Goal: Task Accomplishment & Management: Manage account settings

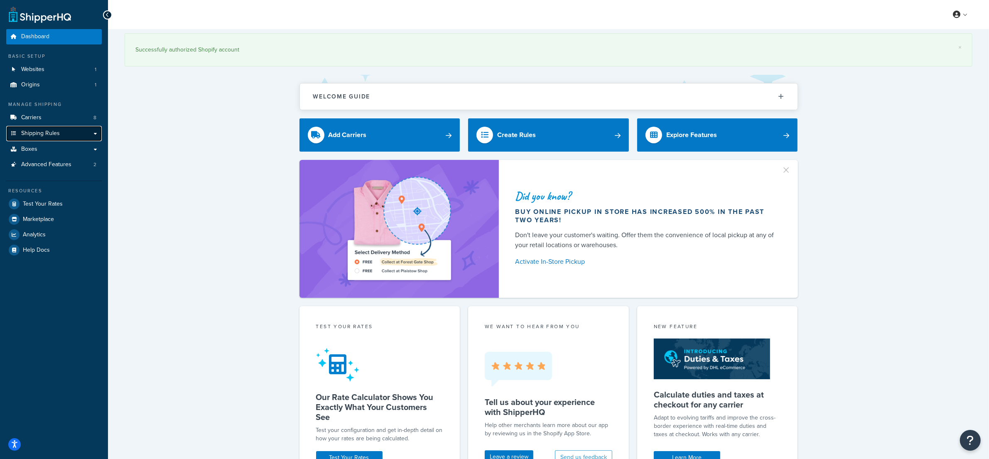
click at [43, 134] on span "Shipping Rules" at bounding box center [40, 133] width 39 height 7
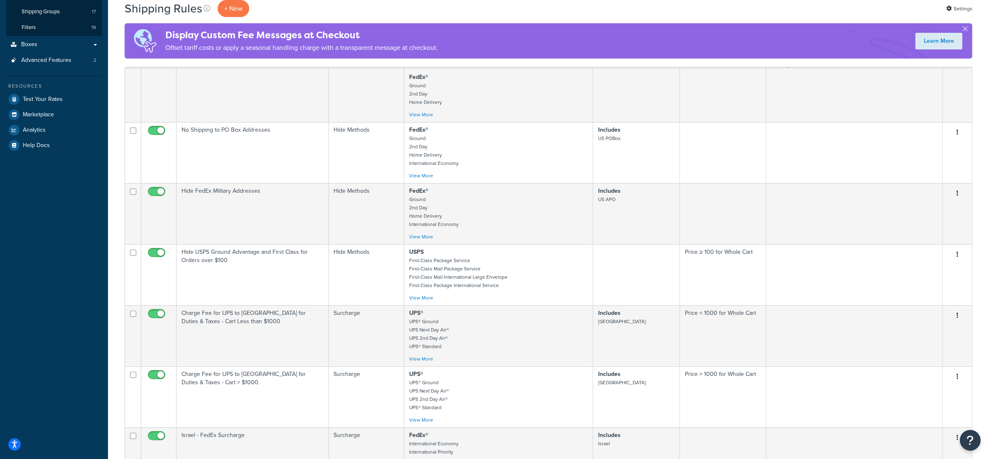
scroll to position [466, 0]
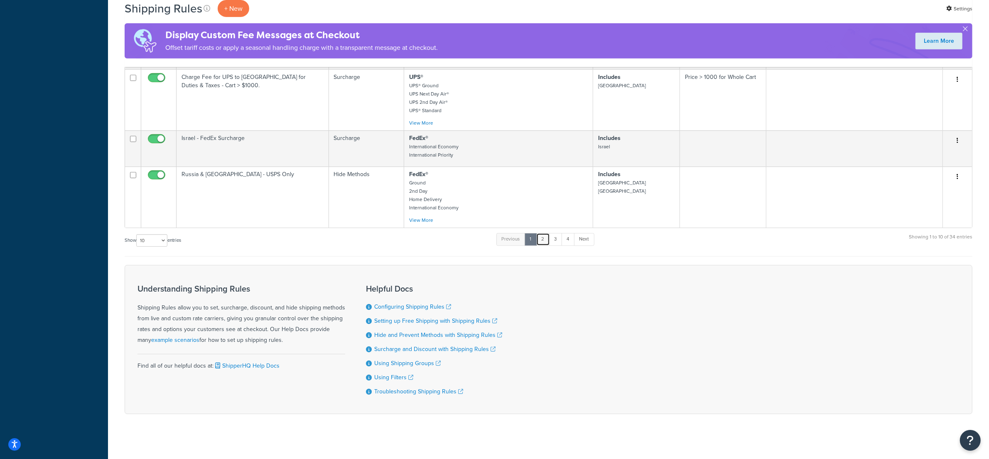
click at [547, 245] on link "2" at bounding box center [543, 239] width 14 height 12
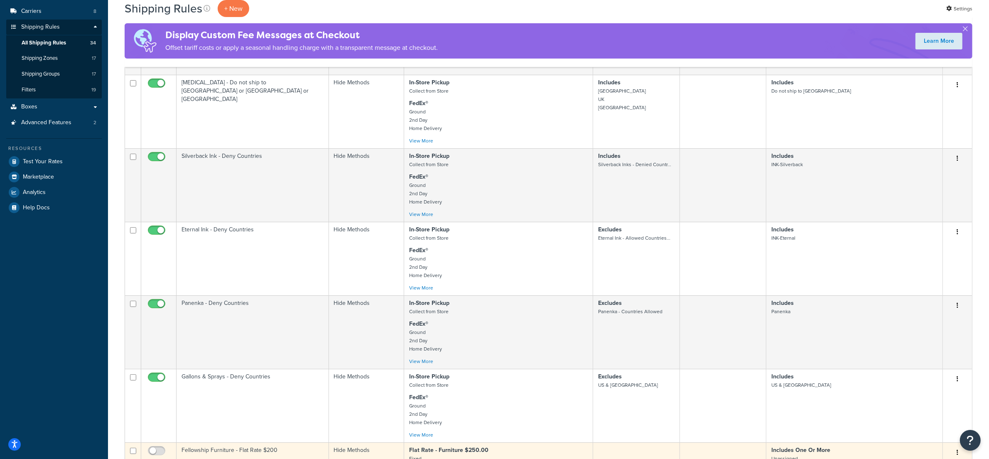
scroll to position [105, 0]
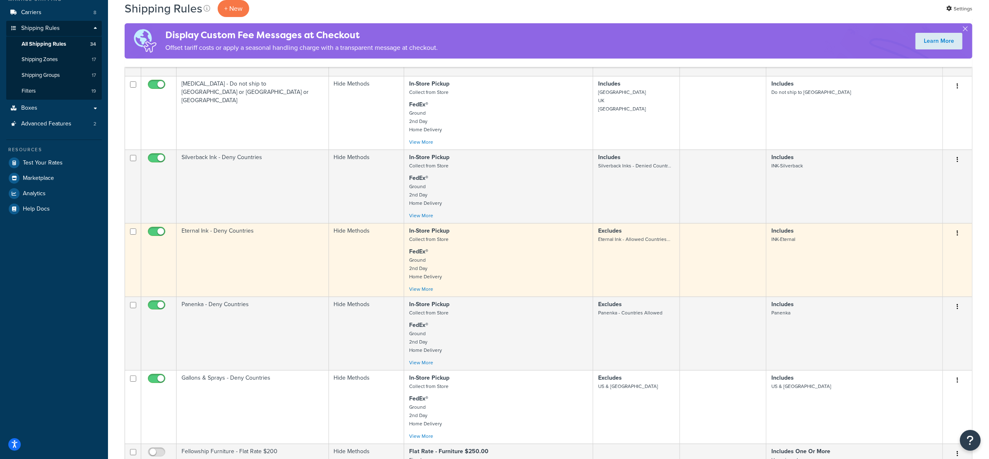
click at [262, 259] on td "Eternal Ink - Deny Countries" at bounding box center [253, 260] width 152 height 74
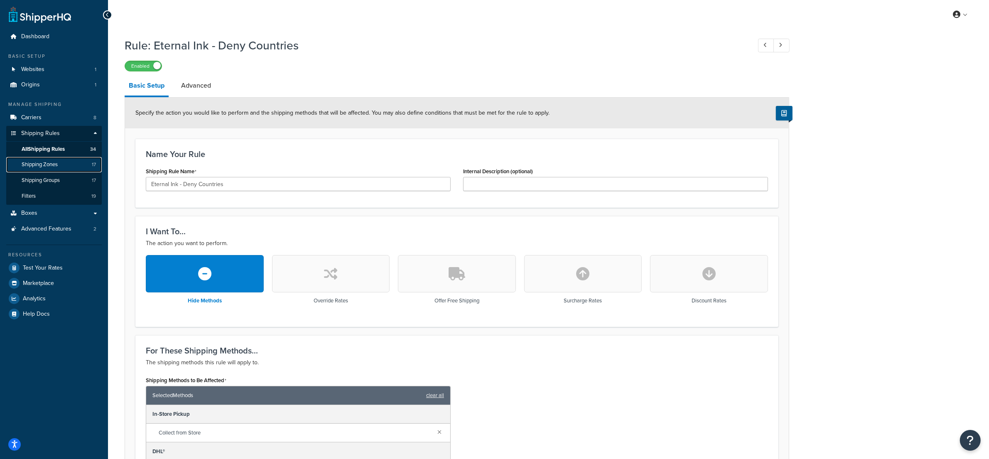
click at [62, 163] on link "Shipping Zones 17" at bounding box center [54, 164] width 96 height 15
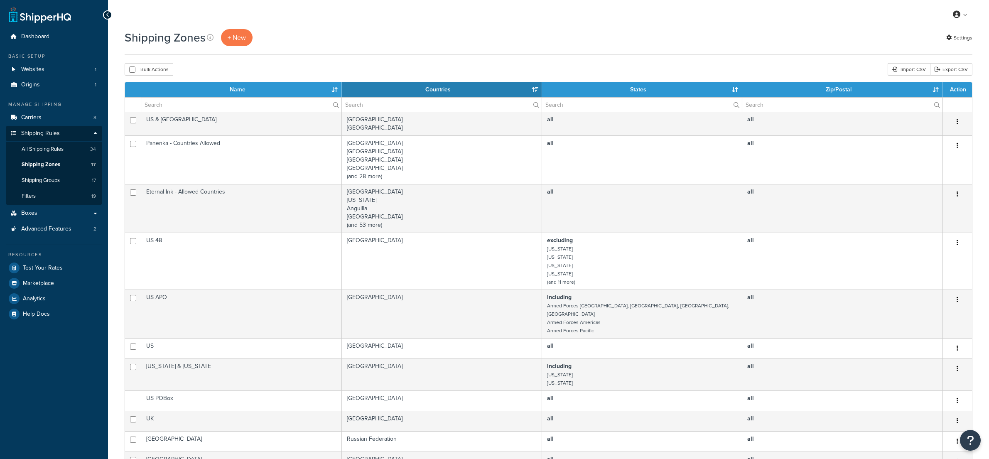
select select "15"
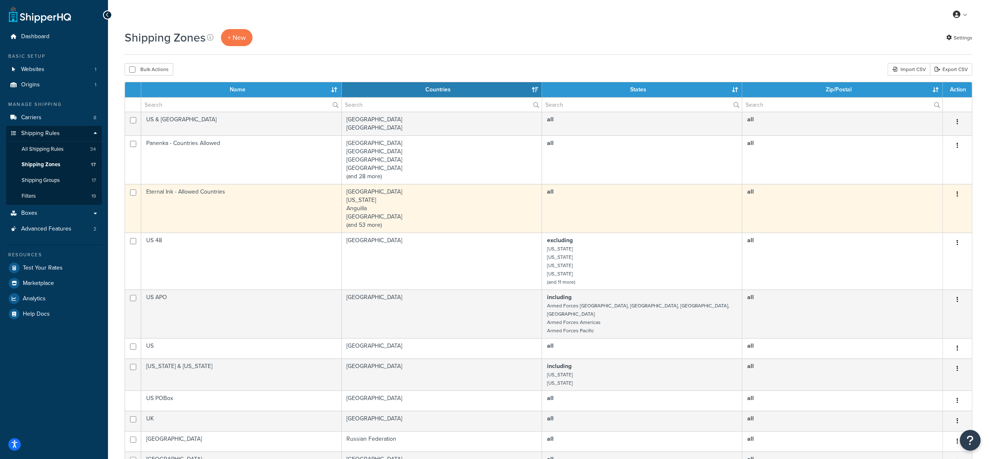
click at [238, 203] on td "Eternal Ink - Allowed Countries" at bounding box center [241, 208] width 200 height 49
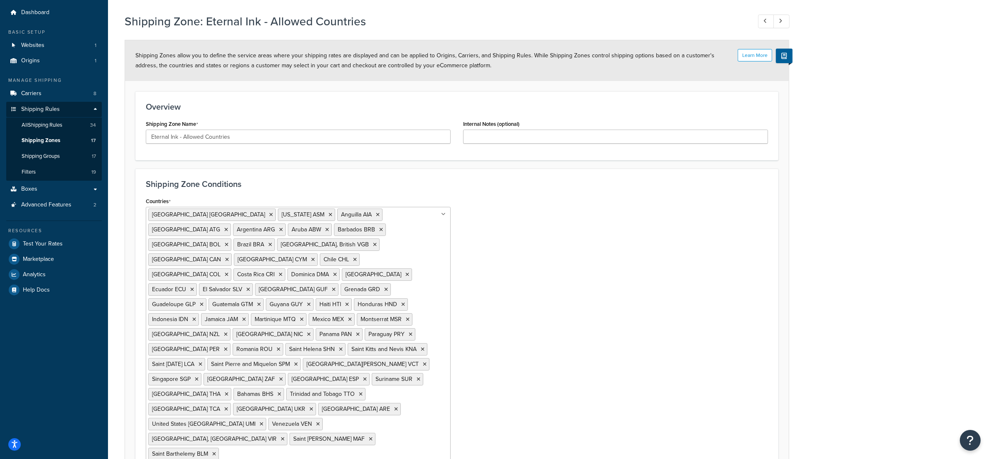
scroll to position [25, 0]
click at [571, 254] on div "Countries United States USA American Samoa ASM Anguilla AIA Antigua and Barbuda…" at bounding box center [457, 330] width 635 height 273
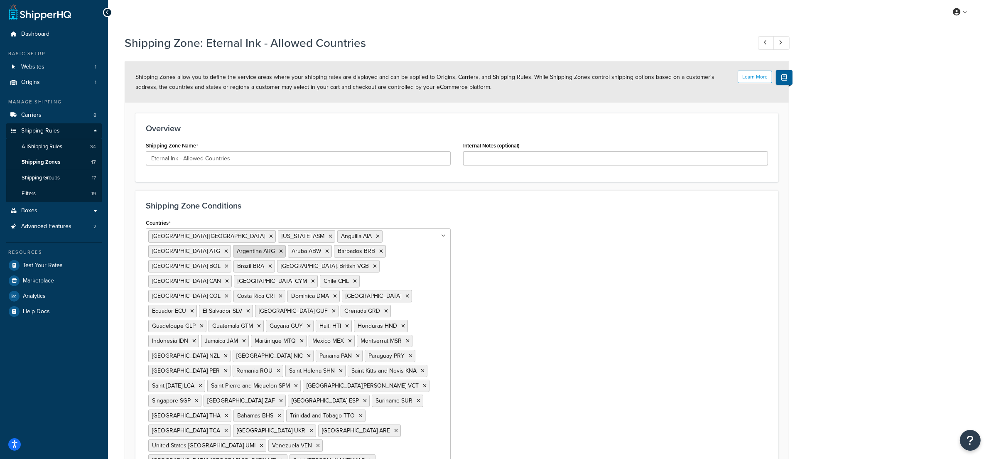
scroll to position [0, 0]
click at [49, 150] on span "All Shipping Rules" at bounding box center [42, 149] width 41 height 7
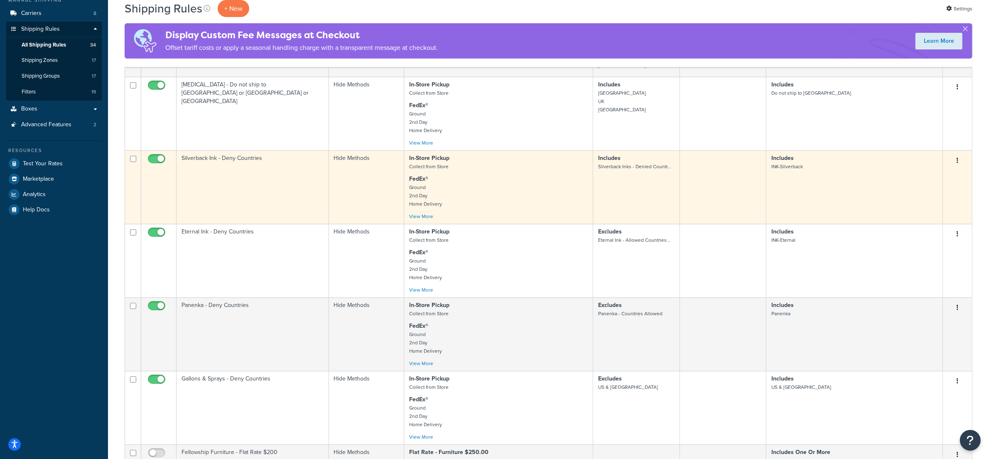
scroll to position [110, 0]
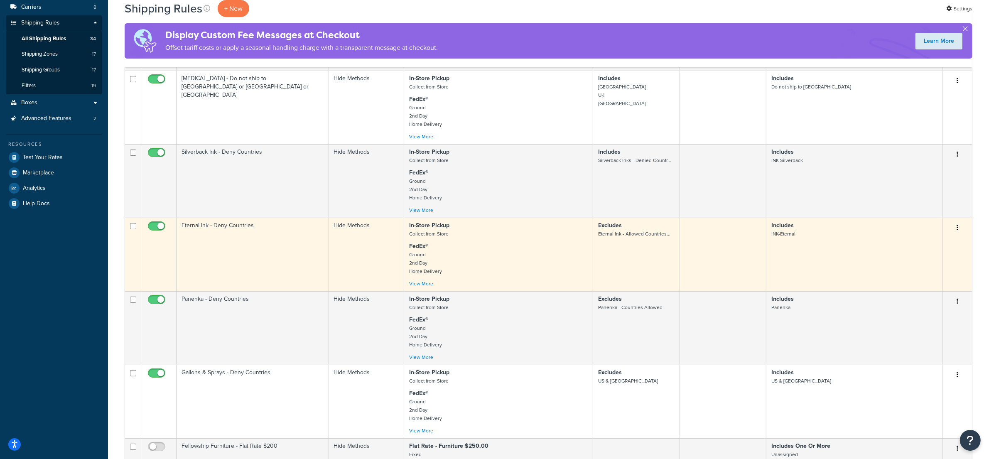
click at [154, 230] on input "checkbox" at bounding box center [157, 228] width 23 height 10
checkbox input "false"
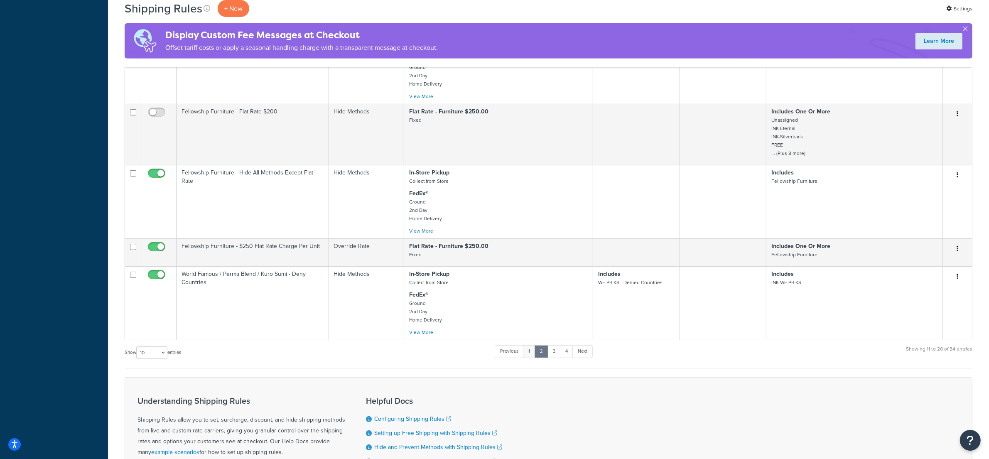
scroll to position [447, 0]
click at [554, 355] on link "3" at bounding box center [553, 349] width 13 height 12
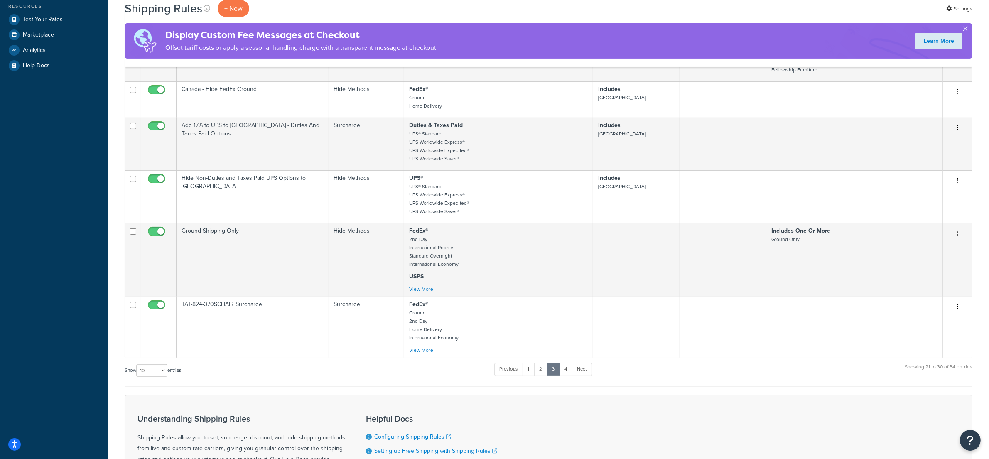
scroll to position [257, 0]
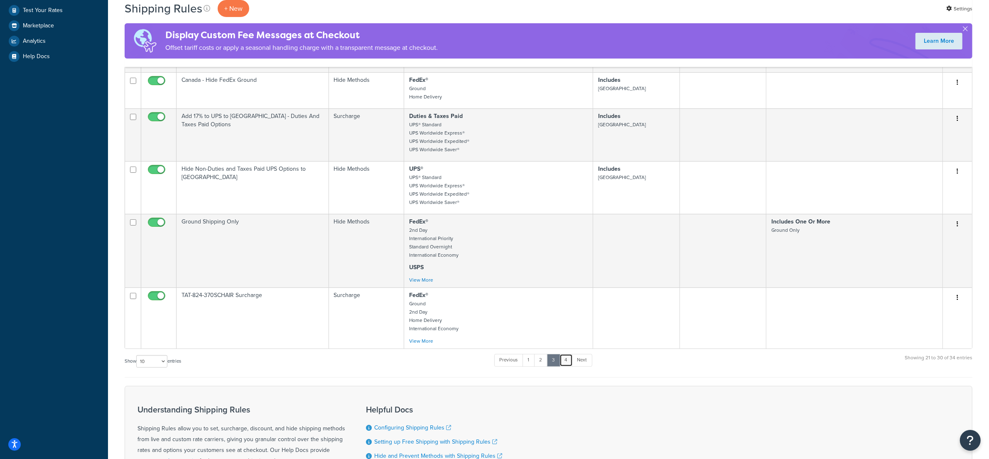
click at [568, 366] on link "4" at bounding box center [565, 360] width 13 height 12
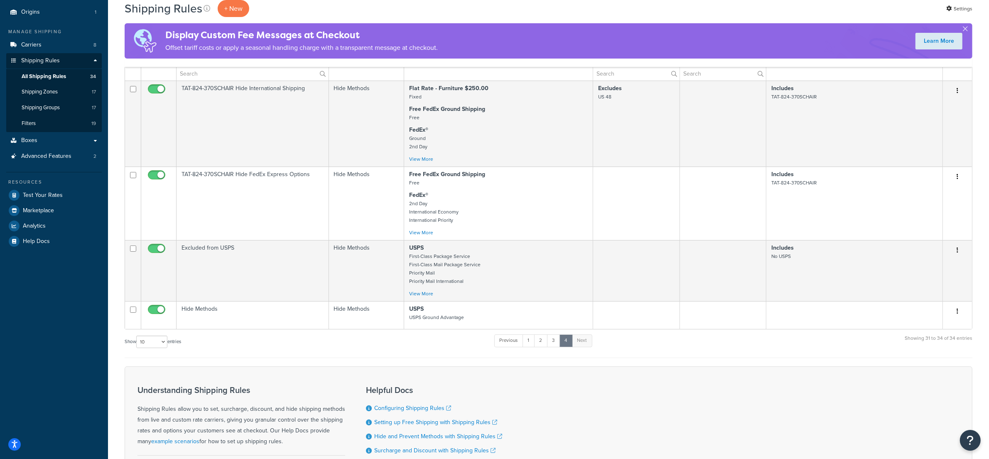
scroll to position [77, 0]
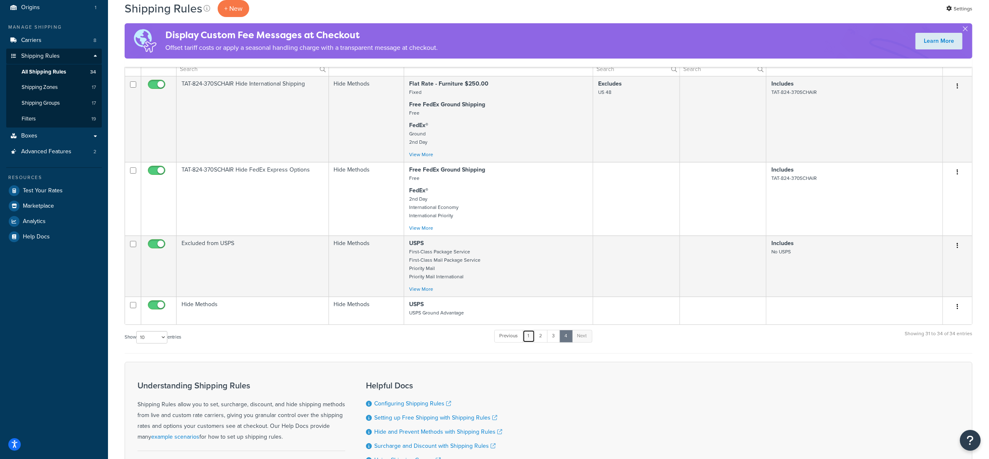
click at [531, 342] on link "1" at bounding box center [528, 336] width 12 height 12
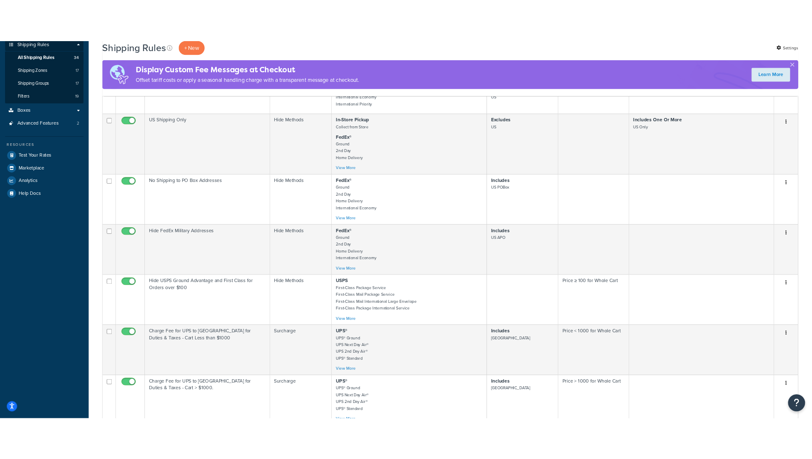
scroll to position [0, 0]
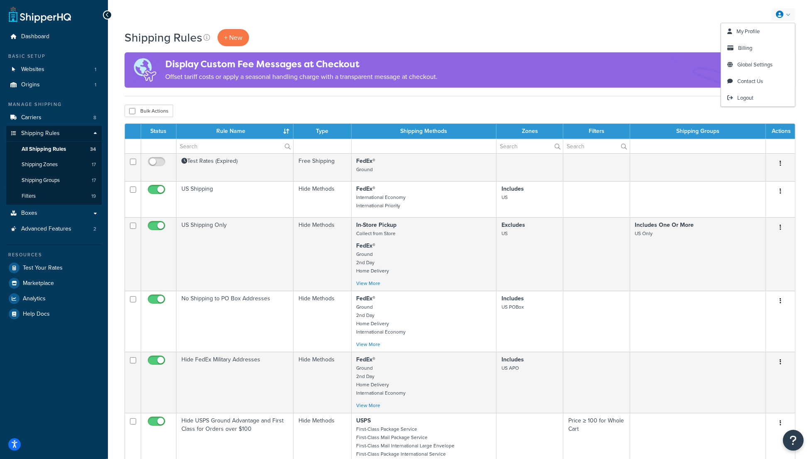
click at [784, 14] on link at bounding box center [784, 14] width 24 height 12
click at [746, 101] on span "Logout" at bounding box center [746, 98] width 16 height 8
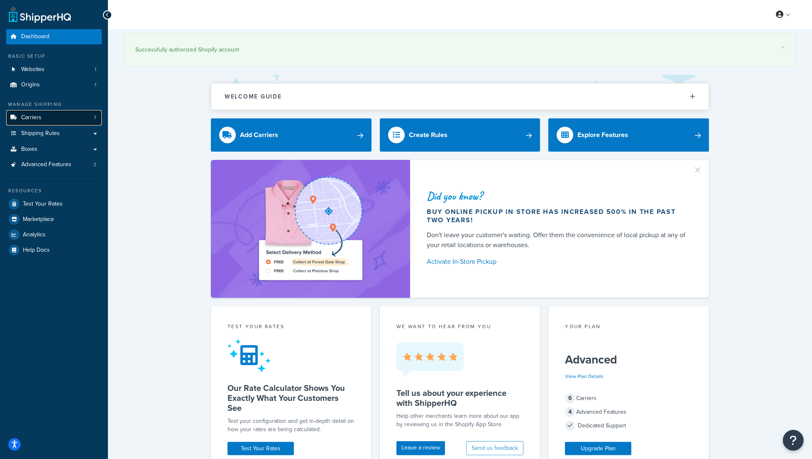
click at [80, 116] on link "Carriers 7" at bounding box center [54, 117] width 96 height 15
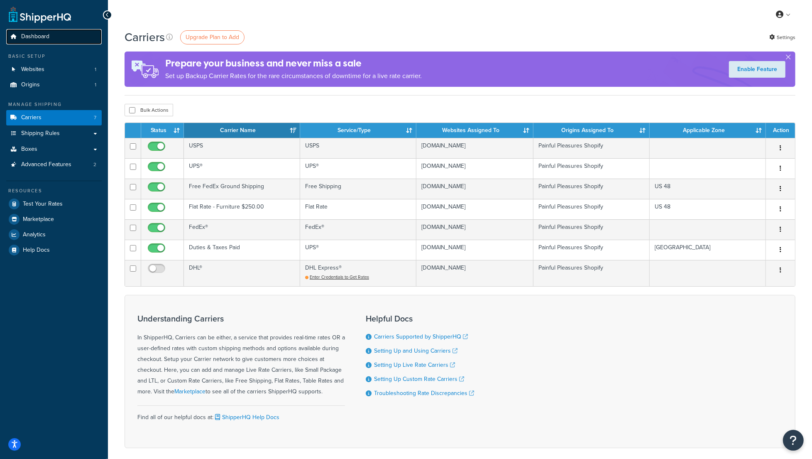
click at [29, 40] on span "Dashboard" at bounding box center [35, 36] width 28 height 7
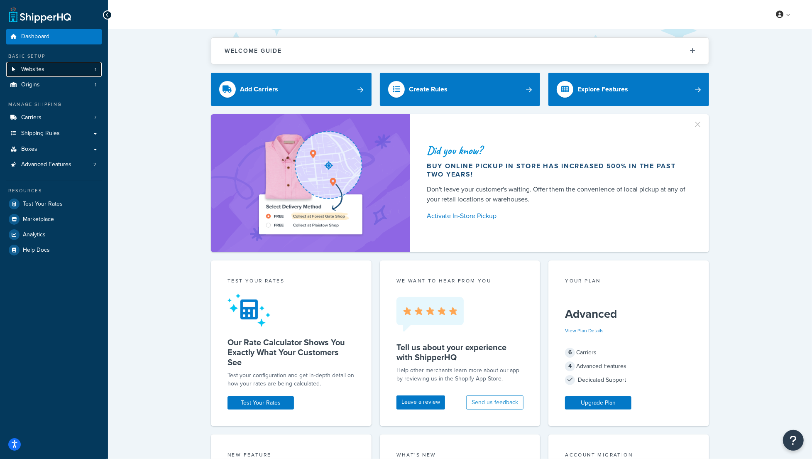
click at [31, 71] on span "Websites" at bounding box center [32, 69] width 23 height 7
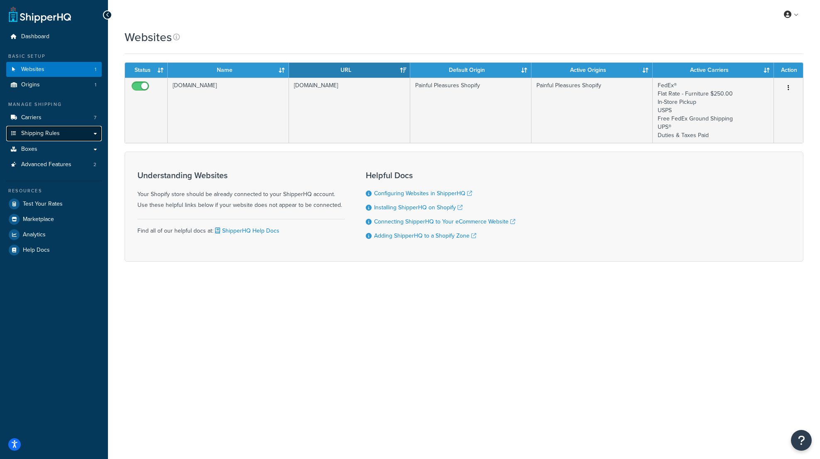
click at [47, 130] on span "Shipping Rules" at bounding box center [40, 133] width 39 height 7
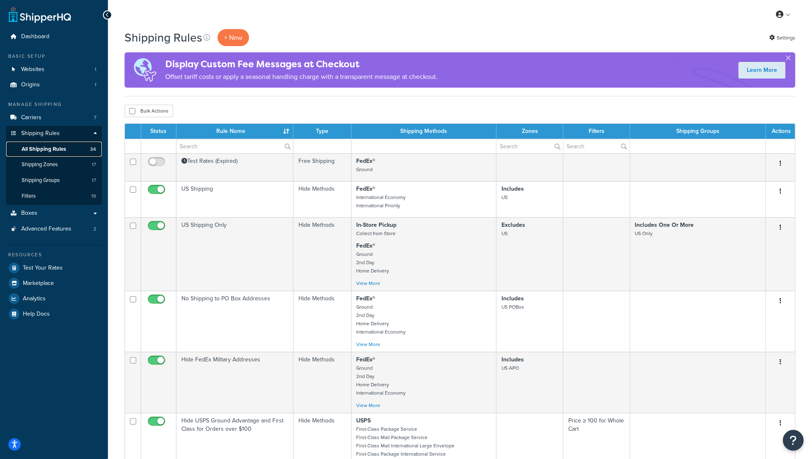
click at [53, 144] on link "All Shipping Rules 34" at bounding box center [54, 149] width 96 height 15
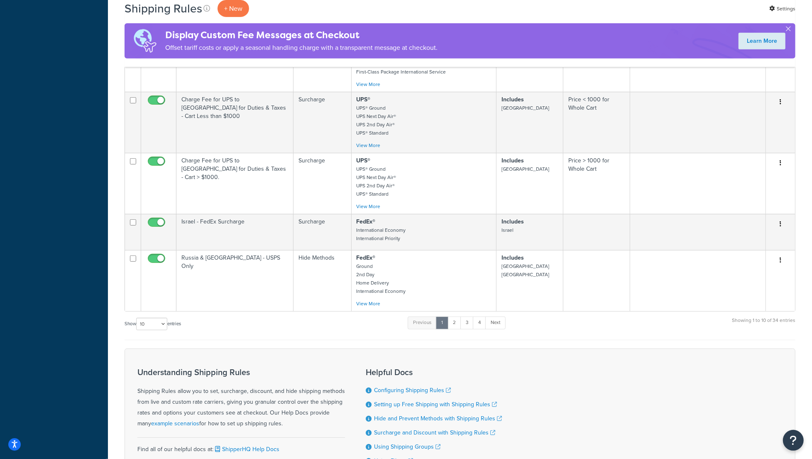
scroll to position [403, 0]
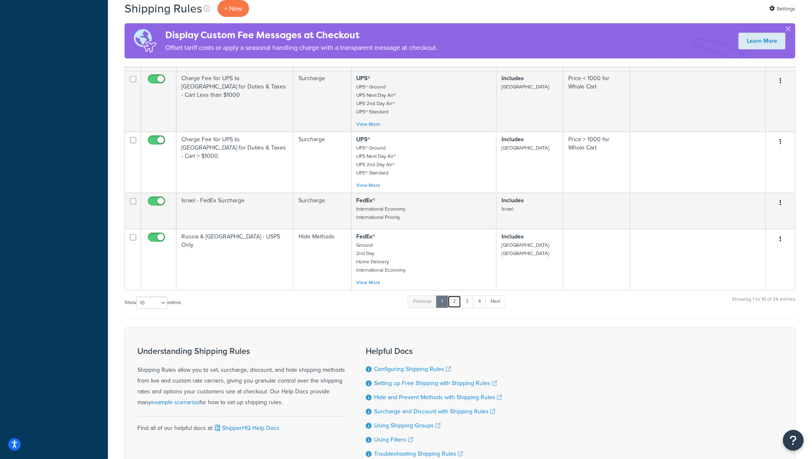
click at [459, 308] on link "2" at bounding box center [455, 301] width 14 height 12
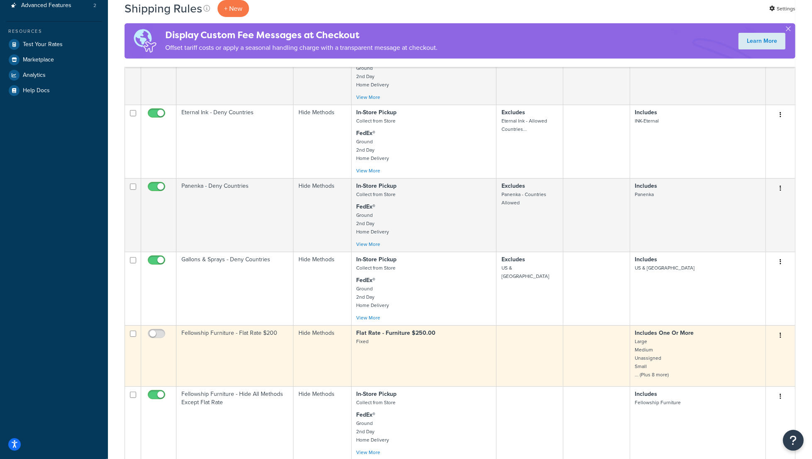
scroll to position [194, 0]
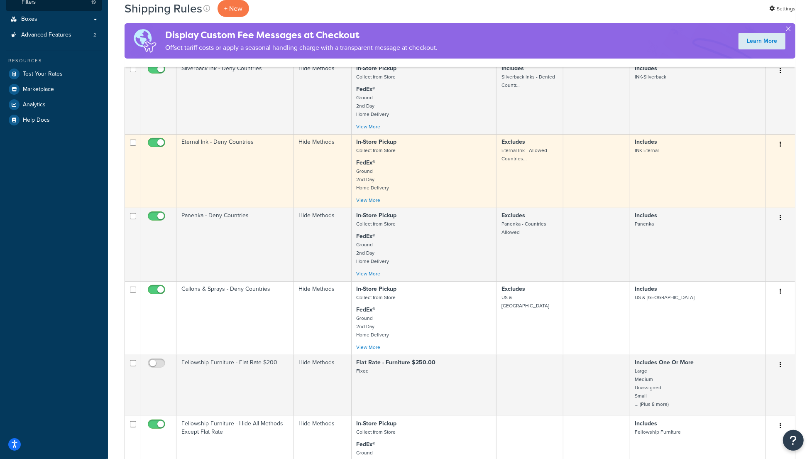
click at [157, 147] on input "checkbox" at bounding box center [157, 145] width 23 height 10
checkbox input "false"
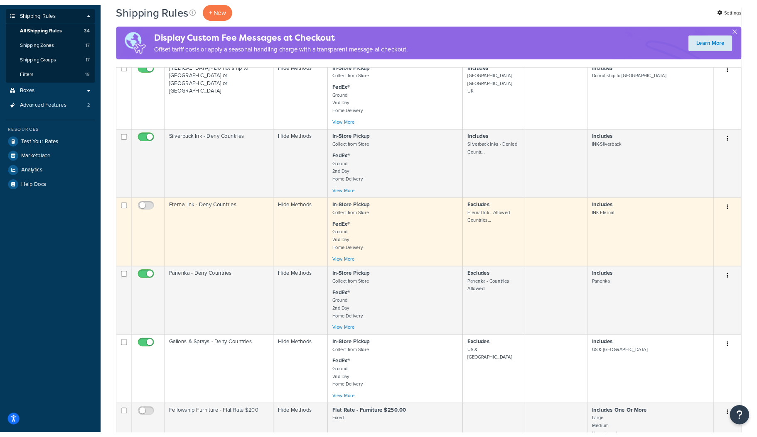
scroll to position [0, 0]
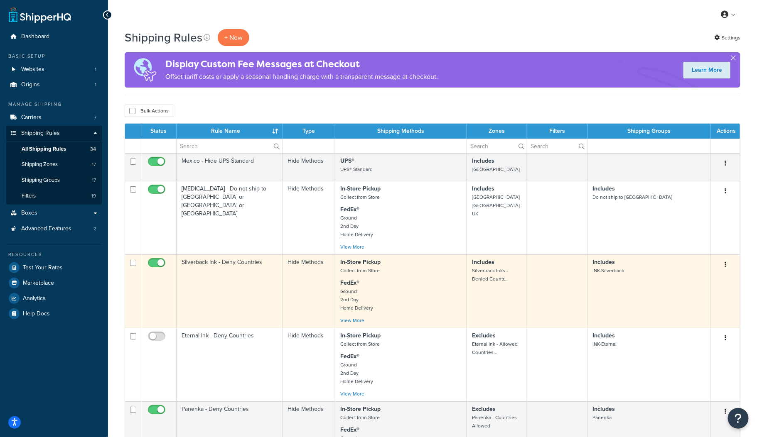
click at [152, 263] on input "checkbox" at bounding box center [157, 265] width 23 height 10
checkbox input "false"
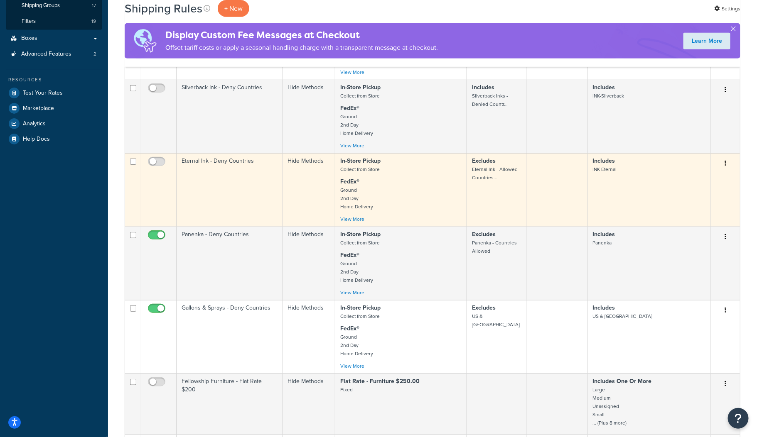
scroll to position [409, 0]
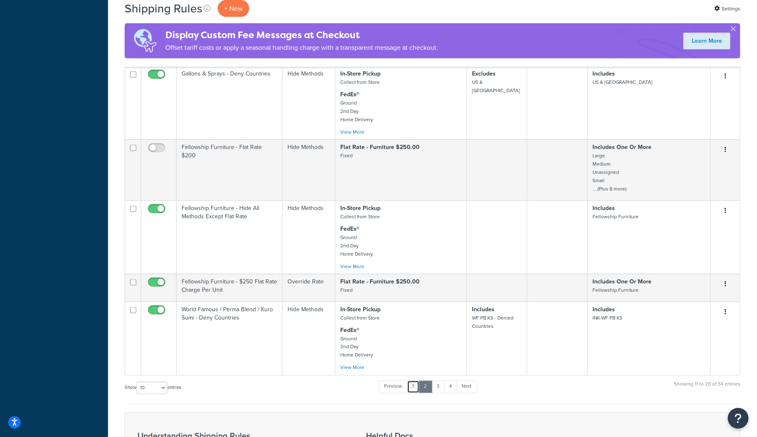
click at [410, 393] on link "1" at bounding box center [413, 387] width 12 height 12
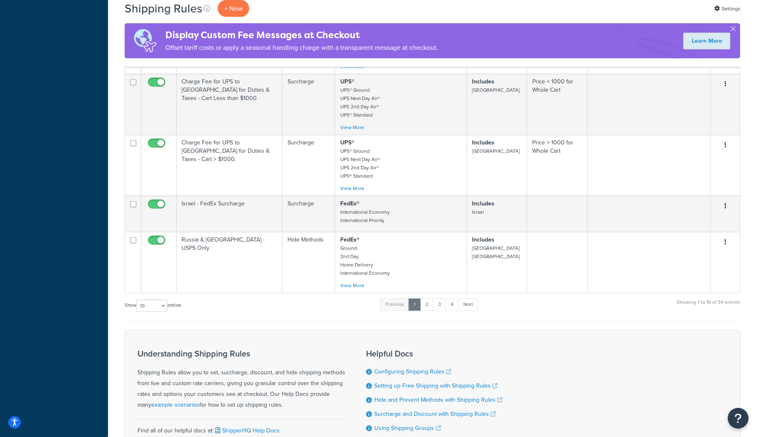
scroll to position [402, 0]
click at [427, 309] on link "2" at bounding box center [427, 303] width 14 height 12
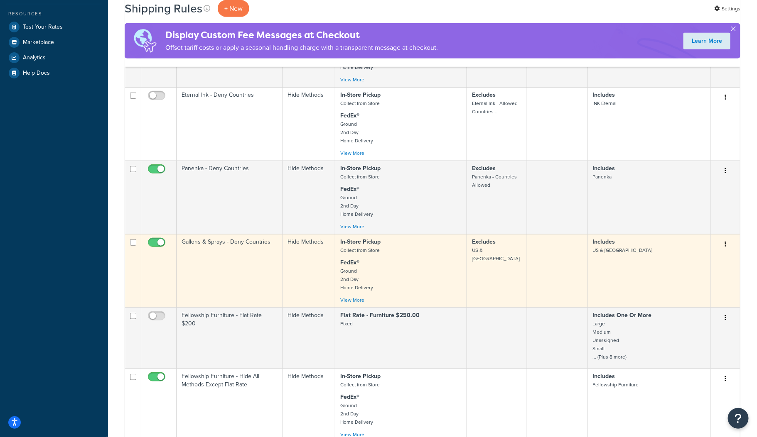
scroll to position [241, 0]
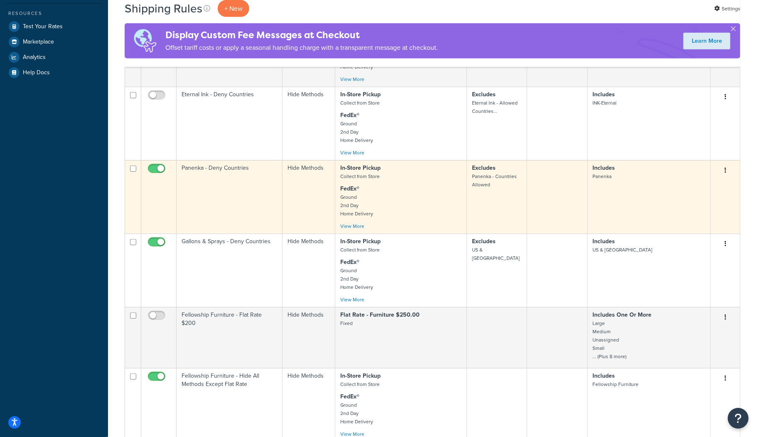
click at [213, 180] on td "Panenka - Deny Countries" at bounding box center [230, 197] width 106 height 74
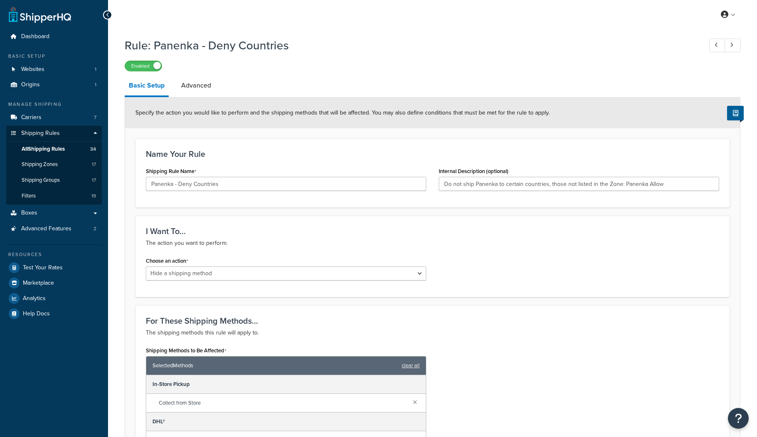
select select "HIDE"
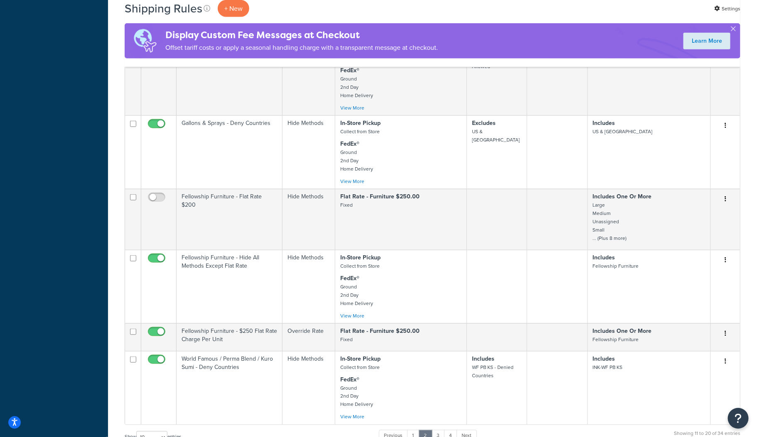
scroll to position [405, 0]
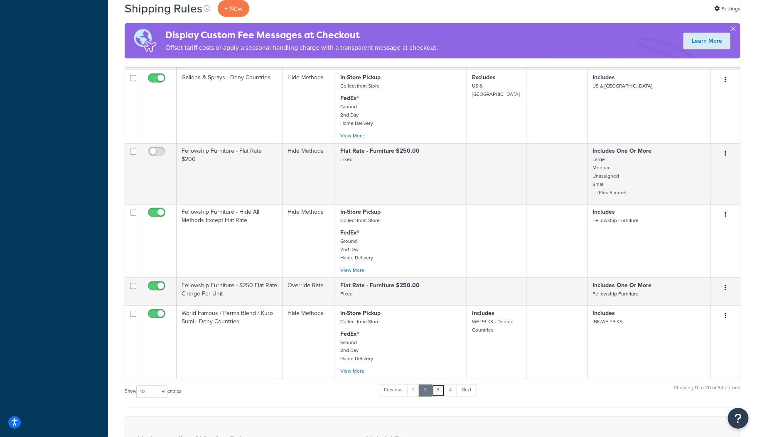
click at [439, 397] on link "3" at bounding box center [438, 391] width 13 height 12
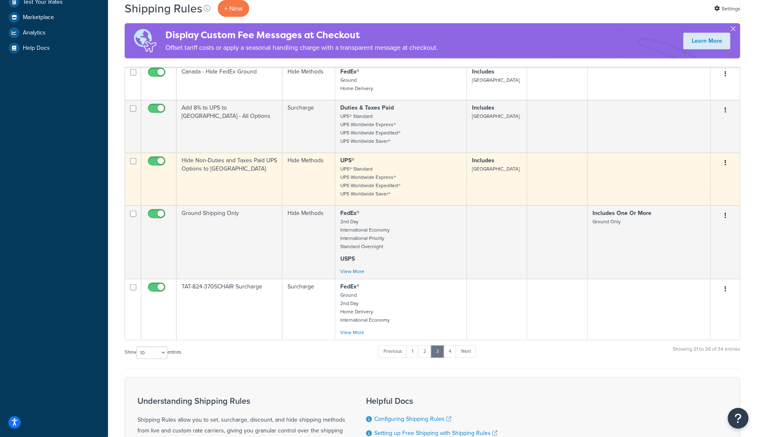
scroll to position [267, 0]
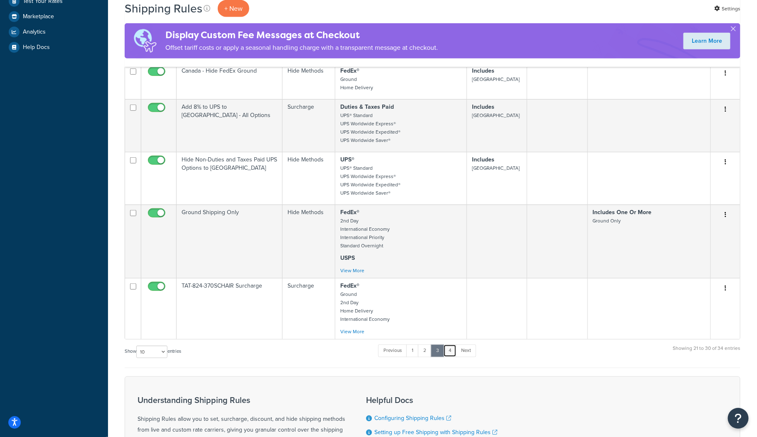
click at [449, 357] on link "4" at bounding box center [449, 351] width 13 height 12
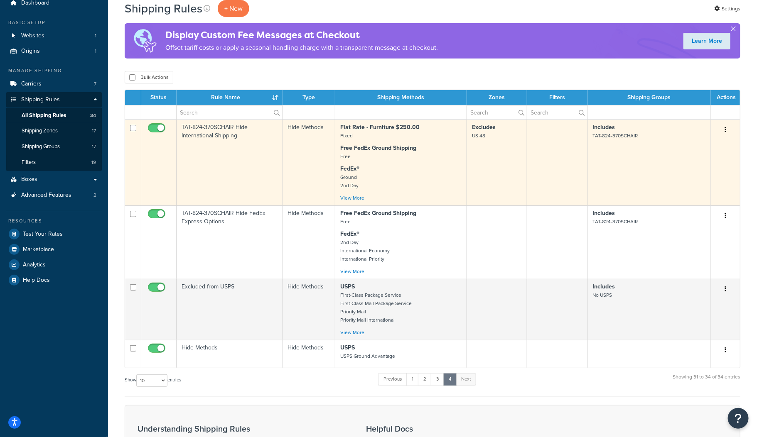
scroll to position [34, 0]
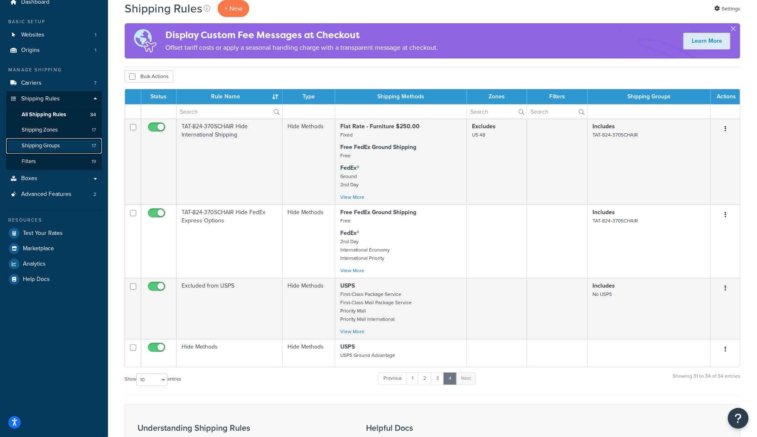
click at [32, 144] on span "Shipping Groups" at bounding box center [41, 145] width 38 height 7
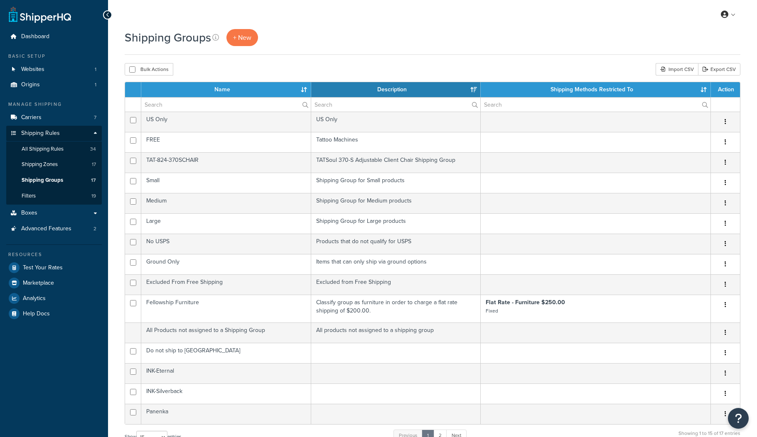
select select "15"
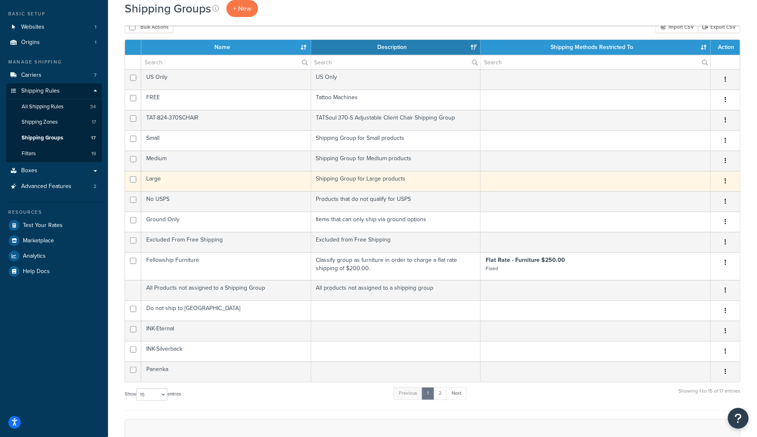
scroll to position [44, 0]
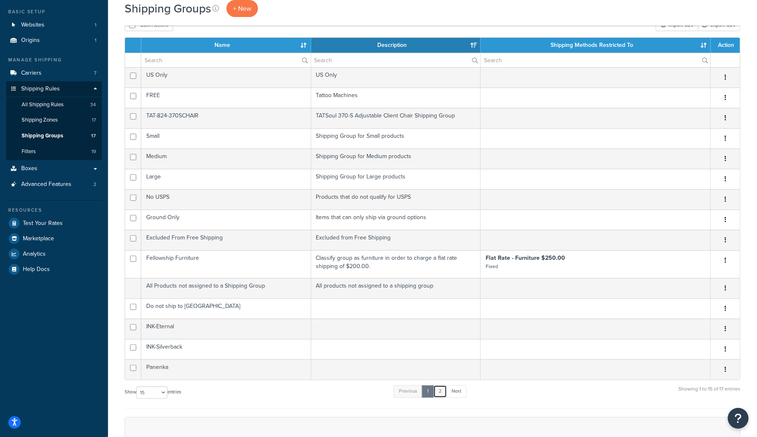
click at [441, 395] on link "2" at bounding box center [440, 391] width 14 height 12
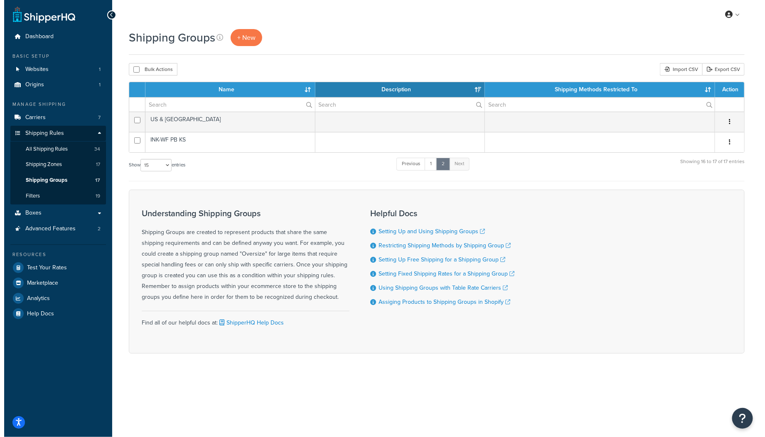
scroll to position [0, 0]
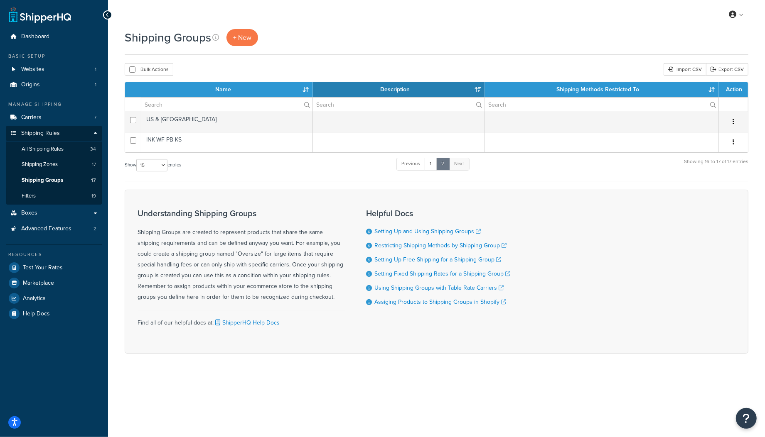
click at [634, 27] on div "My Profile Billing Global Settings Contact Us Logout" at bounding box center [436, 14] width 657 height 29
click at [38, 131] on span "Shipping Rules" at bounding box center [40, 133] width 39 height 7
click at [35, 147] on span "All Shipping Rules" at bounding box center [43, 149] width 42 height 7
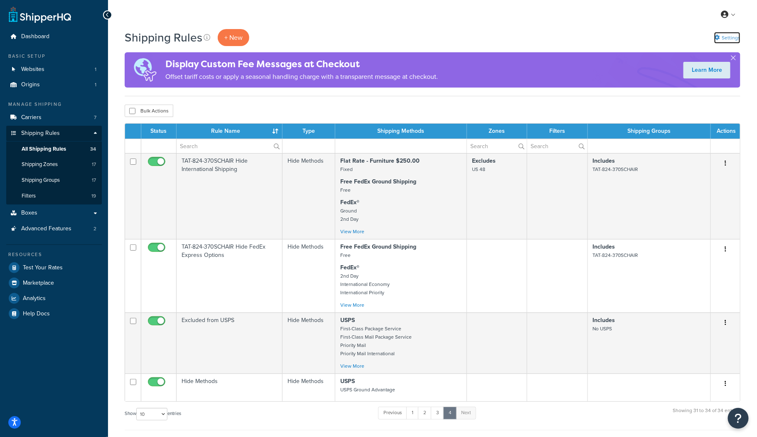
click at [728, 39] on link "Settings" at bounding box center [727, 38] width 26 height 12
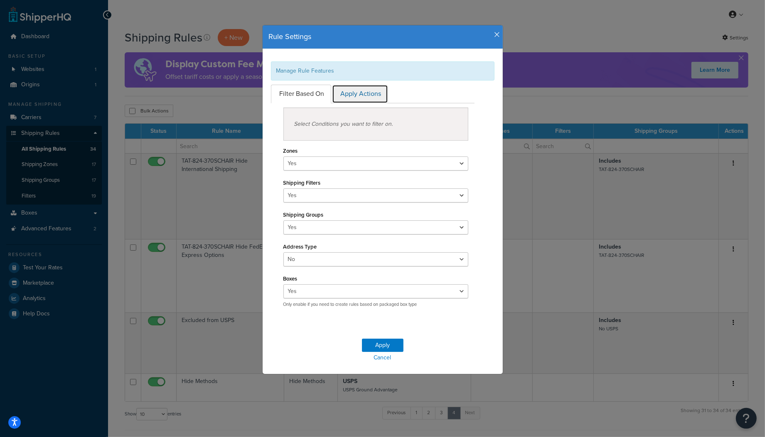
click at [358, 96] on link "Apply Actions" at bounding box center [360, 94] width 56 height 19
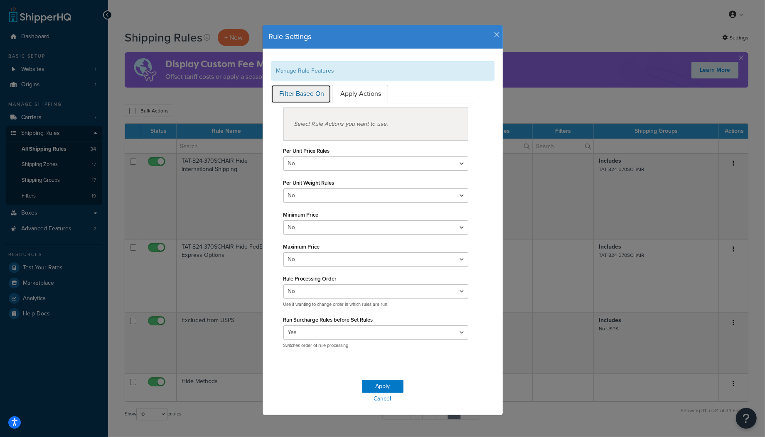
click at [292, 97] on link "Filter Based On" at bounding box center [301, 94] width 60 height 19
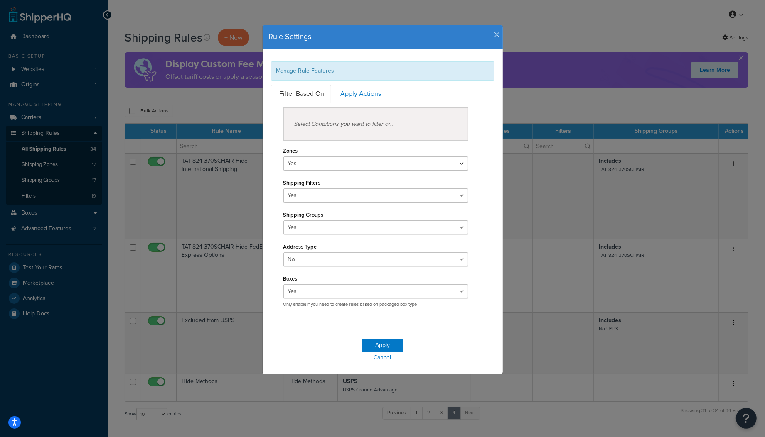
click at [494, 38] on icon "button" at bounding box center [497, 34] width 6 height 7
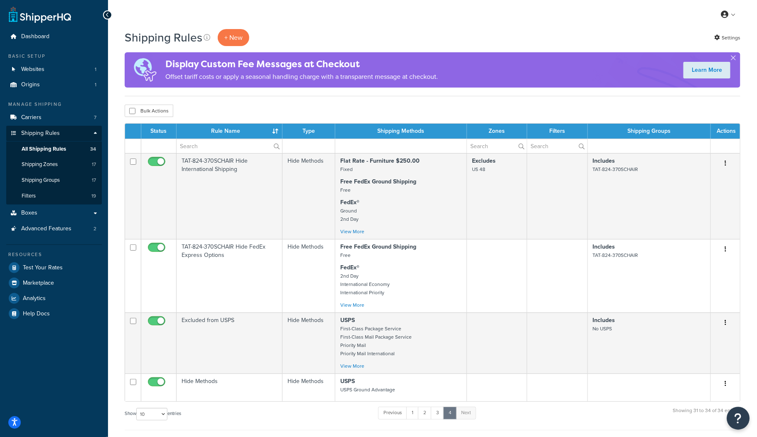
click at [742, 422] on button "Open Resource Center" at bounding box center [738, 418] width 23 height 23
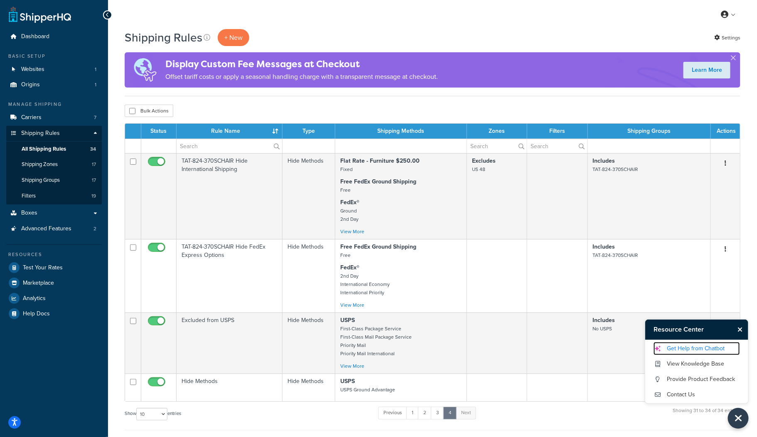
click at [703, 351] on link "Get Help from Chatbot" at bounding box center [696, 348] width 86 height 13
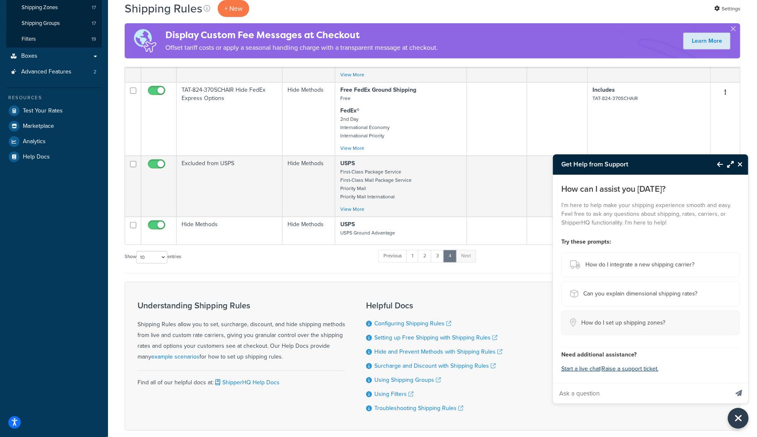
scroll to position [167, 0]
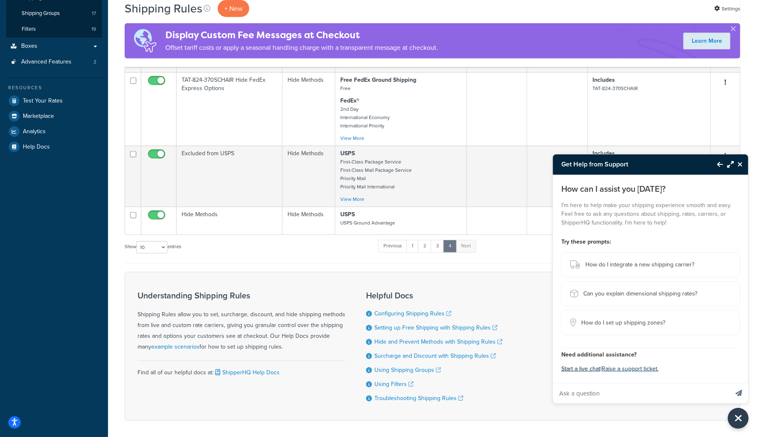
click at [580, 368] on button "Start a live chat" at bounding box center [580, 369] width 39 height 12
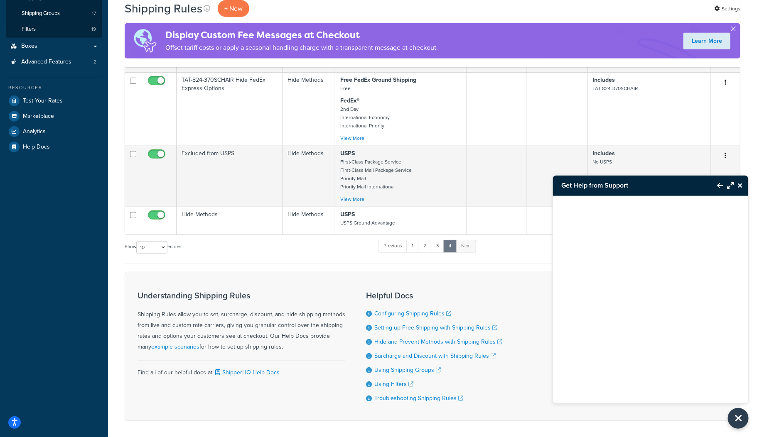
scroll to position [206, 0]
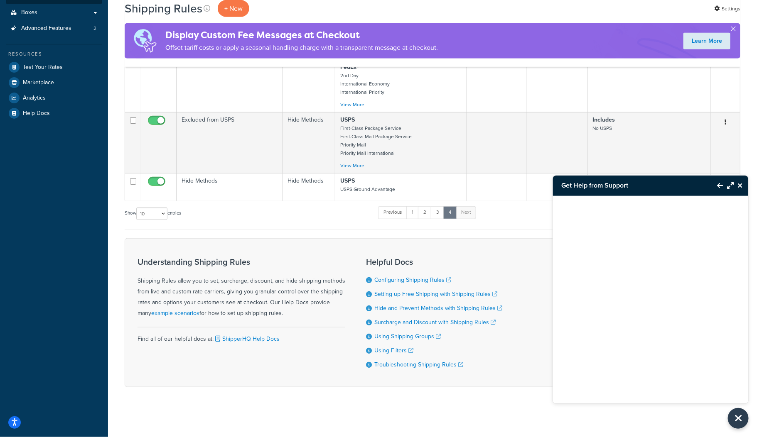
click at [574, 194] on h3 "Get Help from Support" at bounding box center [631, 186] width 156 height 20
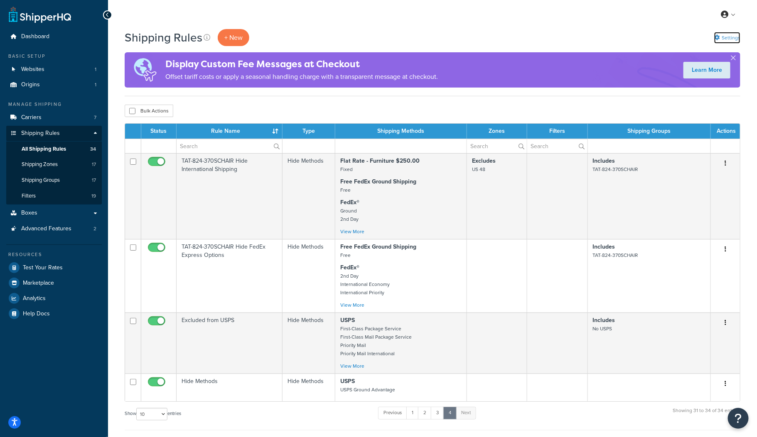
click at [726, 32] on link "Settings" at bounding box center [727, 38] width 26 height 12
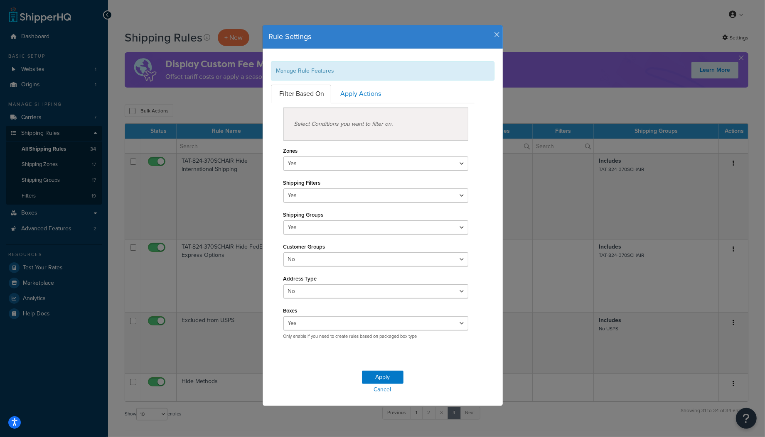
click at [697, 351] on div "Rule Settings Manage Rule Features Filter Based On Apply Actions Select Conditi…" at bounding box center [382, 218] width 765 height 437
click at [329, 266] on select "Yes No" at bounding box center [375, 260] width 185 height 14
select select "true"
click at [283, 253] on select "Yes No" at bounding box center [375, 260] width 185 height 14
click at [378, 376] on button "Apply" at bounding box center [383, 377] width 42 height 13
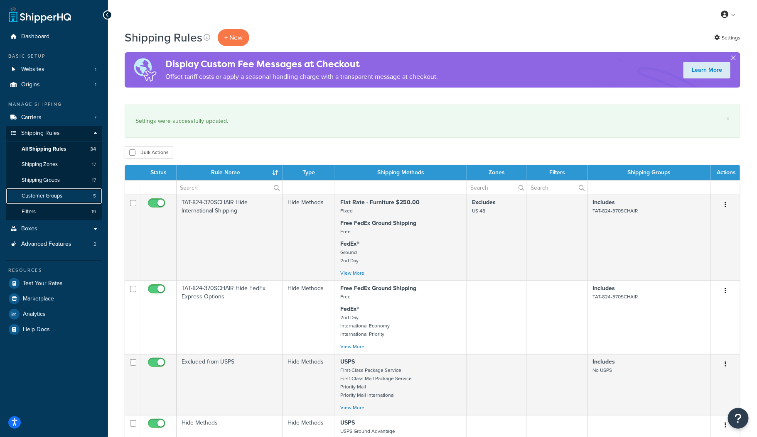
click at [48, 193] on span "Customer Groups" at bounding box center [42, 196] width 41 height 7
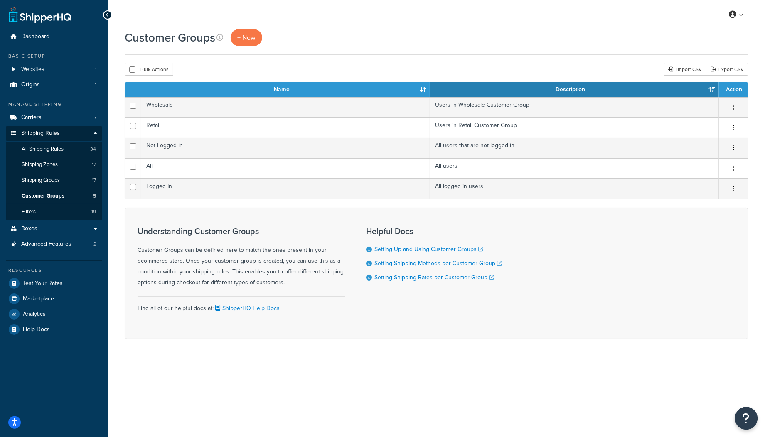
click at [744, 419] on icon "Open Resource Center" at bounding box center [746, 419] width 8 height 12
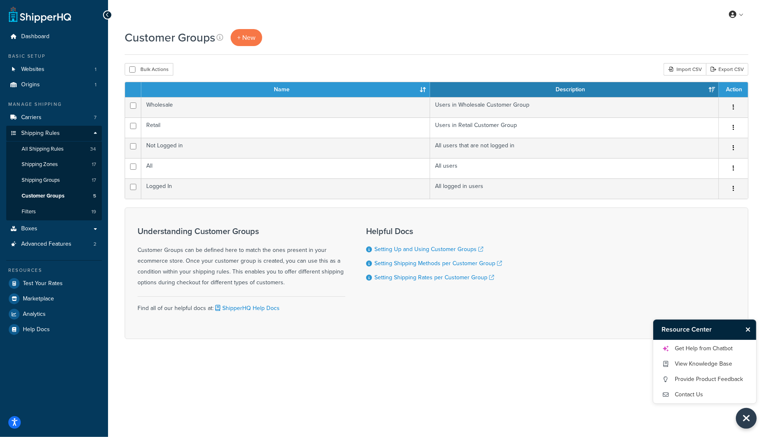
click at [572, 333] on div "Understanding Customer Groups Customer Groups can be defined here to match the …" at bounding box center [436, 274] width 623 height 132
click at [699, 393] on link "Contact Us" at bounding box center [704, 394] width 86 height 13
click at [693, 394] on link "Contact Us" at bounding box center [704, 394] width 86 height 13
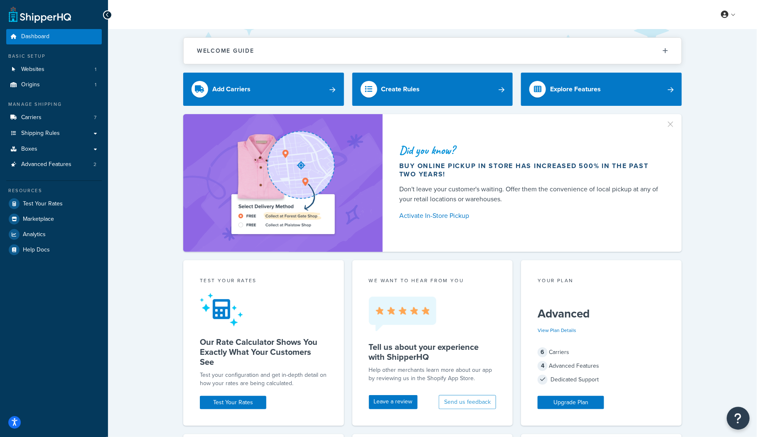
click at [735, 419] on icon "Open Resource Center" at bounding box center [738, 419] width 8 height 12
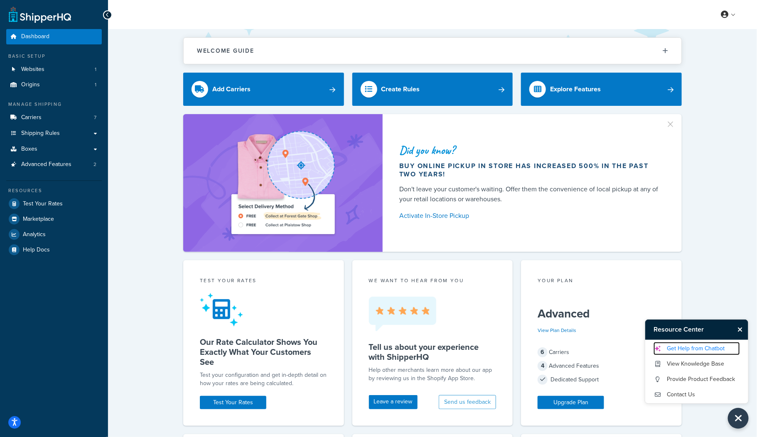
click at [709, 347] on link "Get Help from Chatbot" at bounding box center [696, 348] width 86 height 13
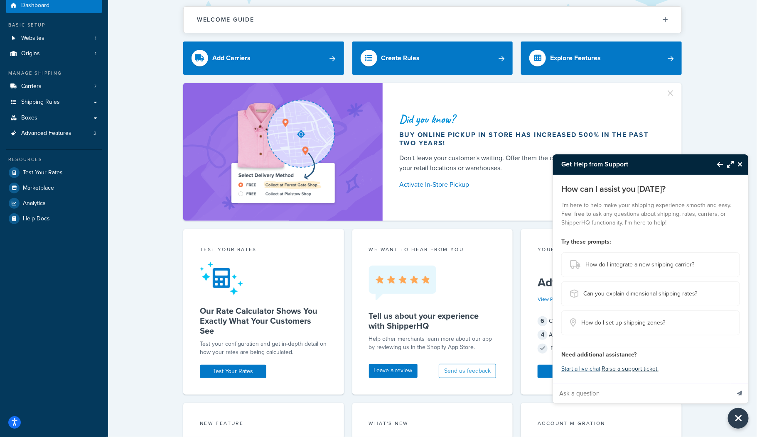
scroll to position [51, 0]
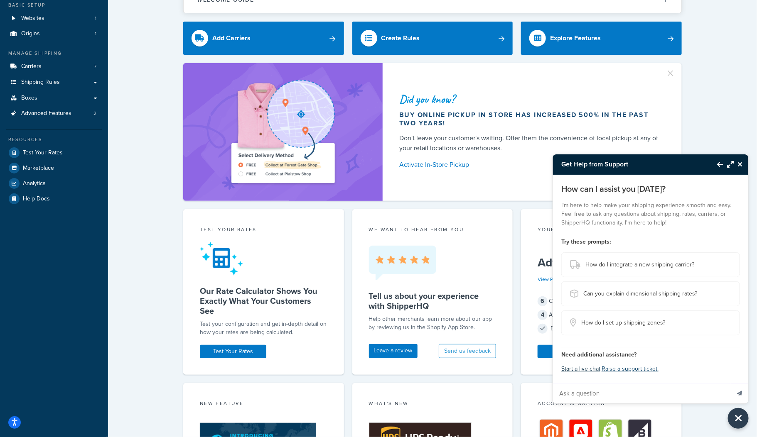
click at [585, 368] on button "Start a live chat" at bounding box center [580, 369] width 39 height 12
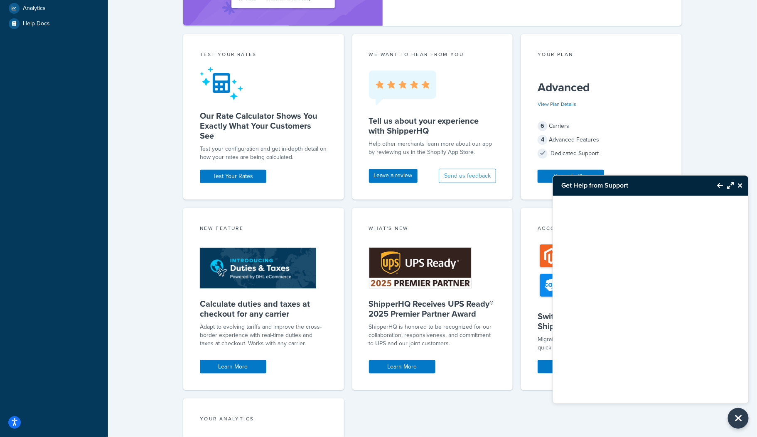
scroll to position [237, 0]
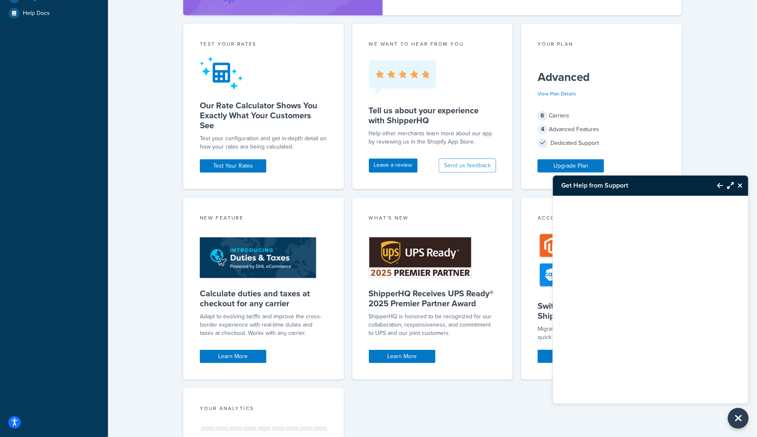
click at [719, 96] on div "Welcome Guide ShipperHQ: An Overview Carrier Setup Shipping Rules Overview Comm…" at bounding box center [432, 181] width 649 height 779
click at [738, 183] on icon "Close Resource Center" at bounding box center [739, 185] width 5 height 7
